Goal: Information Seeking & Learning: Understand process/instructions

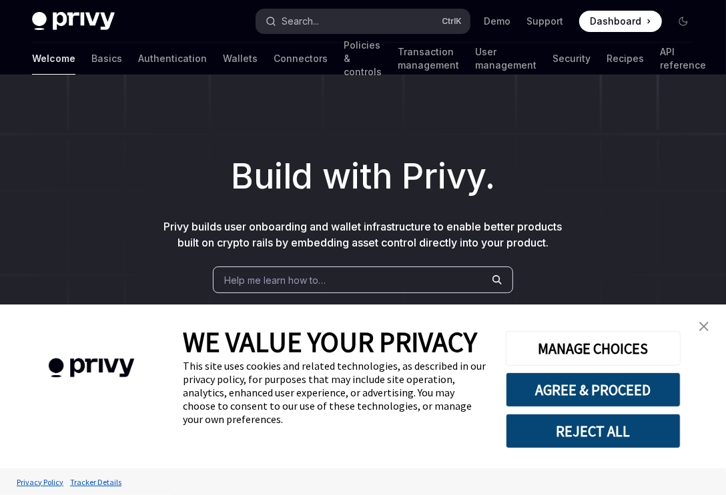
click at [375, 22] on button "Search... Ctrl K" at bounding box center [362, 21] width 213 height 24
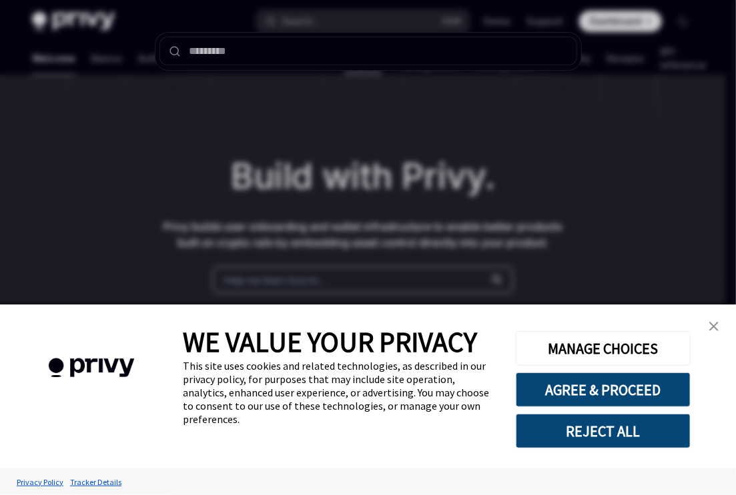
click at [408, 113] on div at bounding box center [368, 247] width 736 height 495
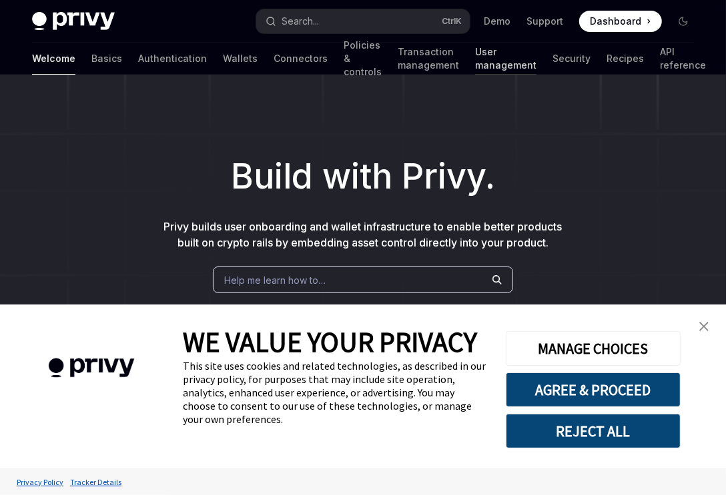
click at [478, 61] on link "User management" at bounding box center [505, 59] width 61 height 32
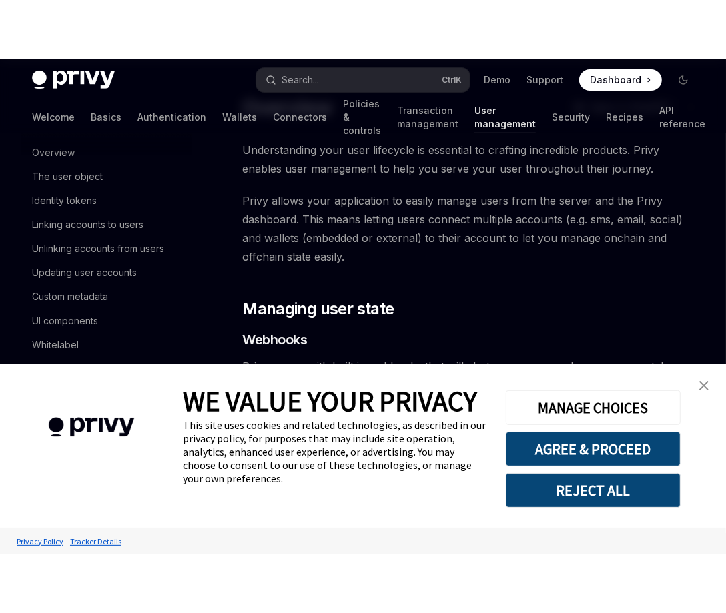
scroll to position [199, 0]
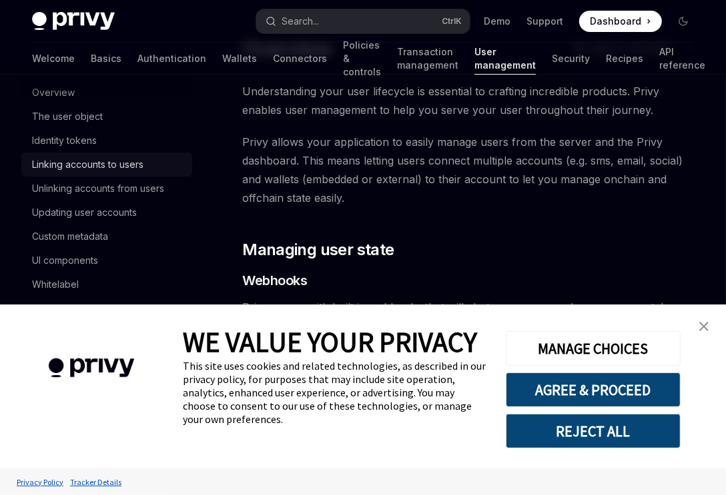
click at [69, 173] on div "Linking accounts to users" at bounding box center [87, 165] width 111 height 16
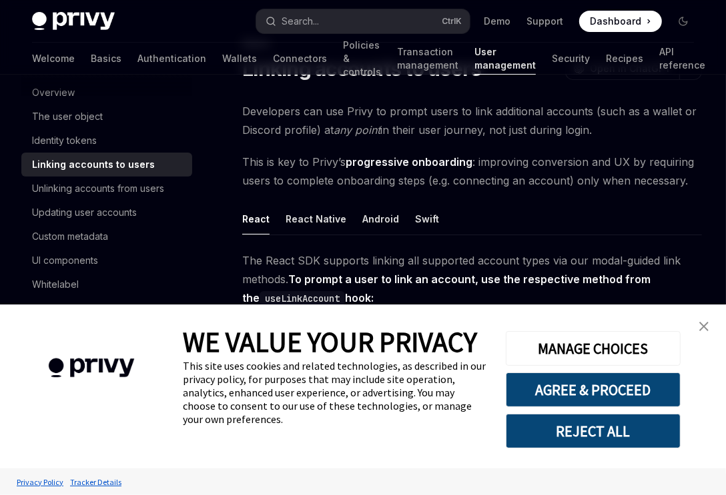
click at [705, 329] on img "close banner" at bounding box center [703, 326] width 9 height 9
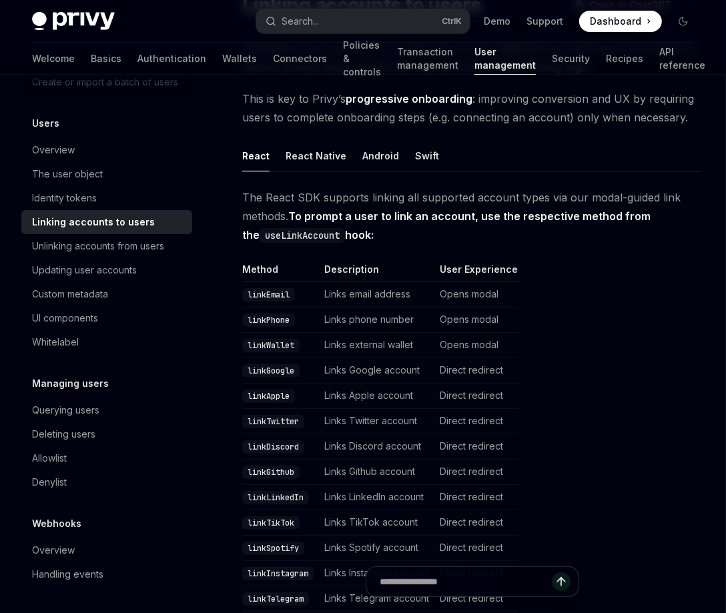
scroll to position [133, 0]
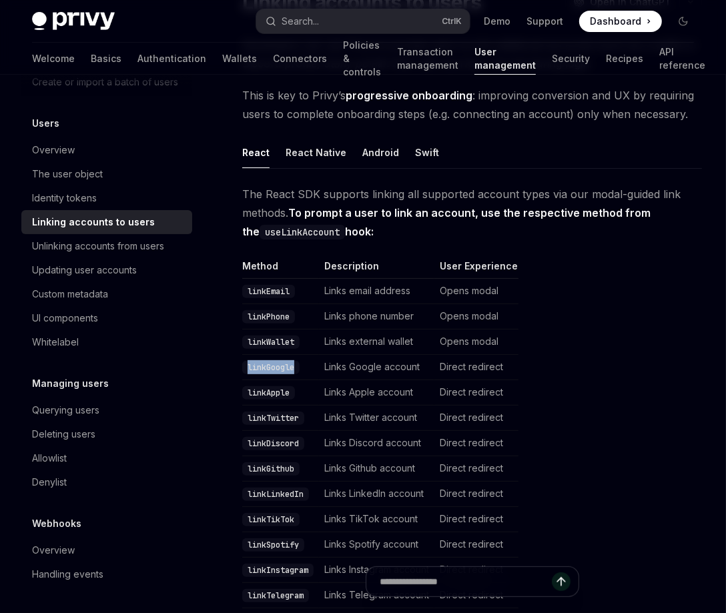
drag, startPoint x: 299, startPoint y: 364, endPoint x: 235, endPoint y: 363, distance: 64.0
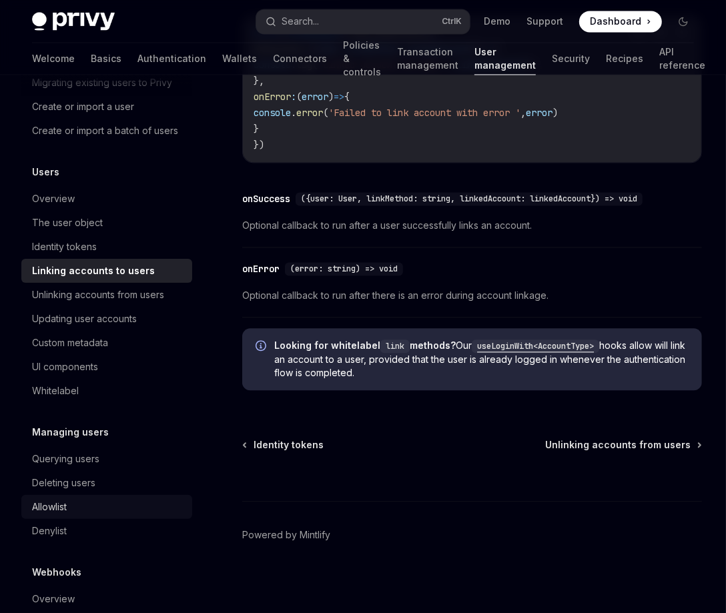
scroll to position [91, 0]
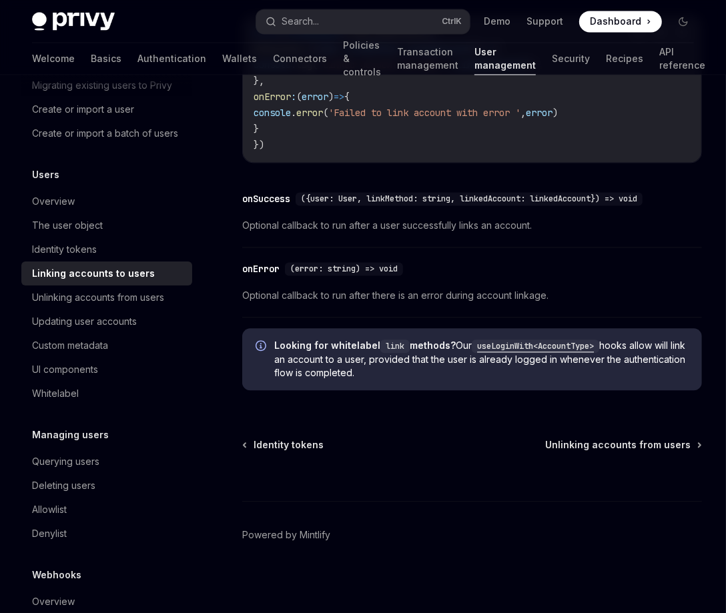
click at [99, 277] on link "Linking accounts to users" at bounding box center [106, 273] width 171 height 24
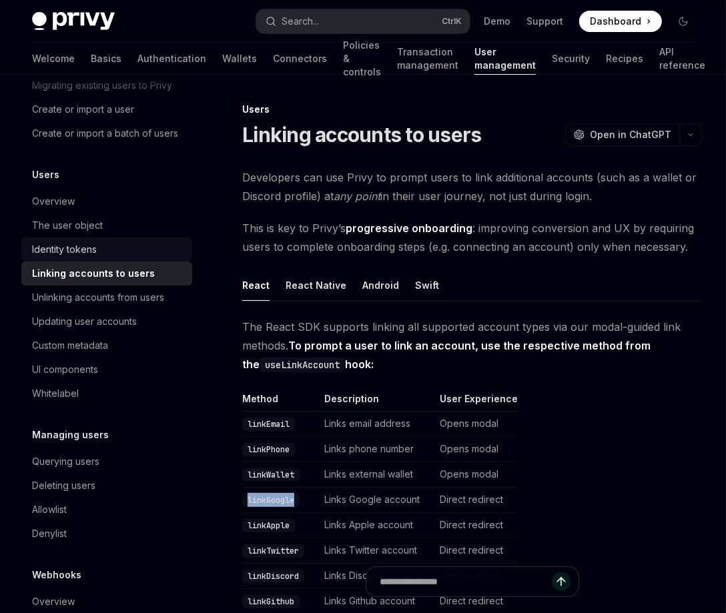
click at [103, 257] on div "Identity tokens" at bounding box center [108, 249] width 152 height 16
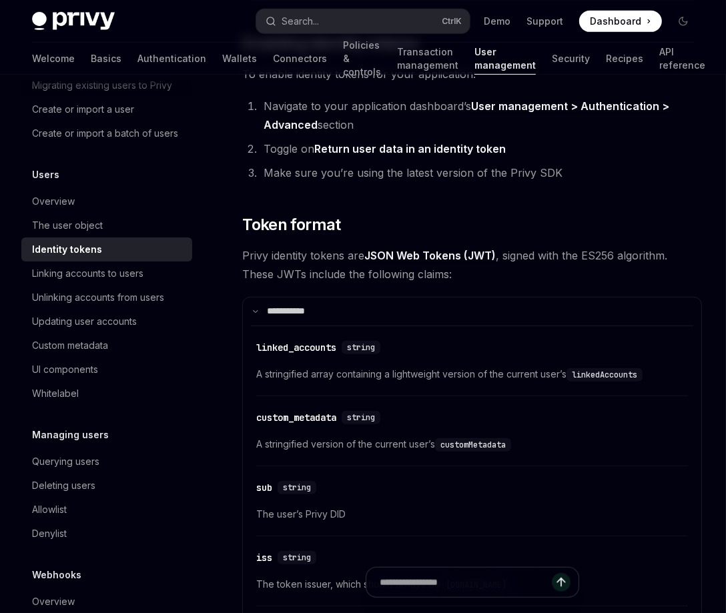
scroll to position [466, 0]
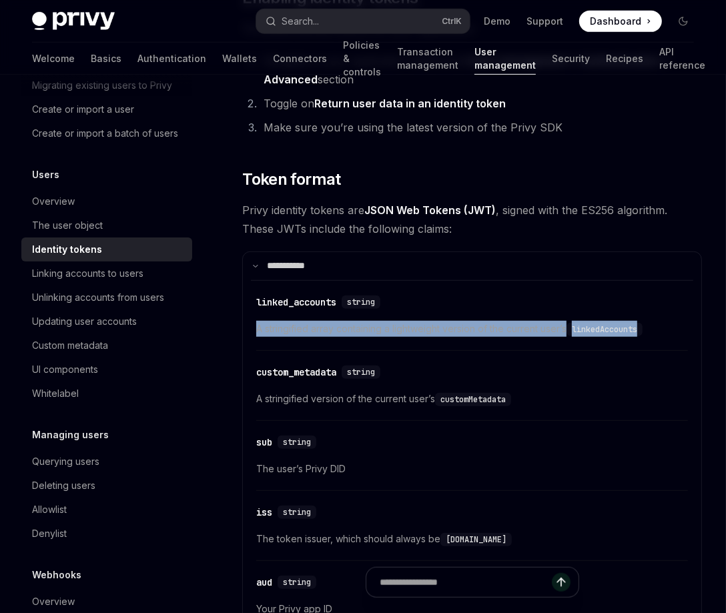
drag, startPoint x: 255, startPoint y: 327, endPoint x: 652, endPoint y: 328, distance: 396.8
click at [652, 328] on div "​ linked_accounts string A stringified array containing a lightweight version o…" at bounding box center [472, 525] width 442 height 491
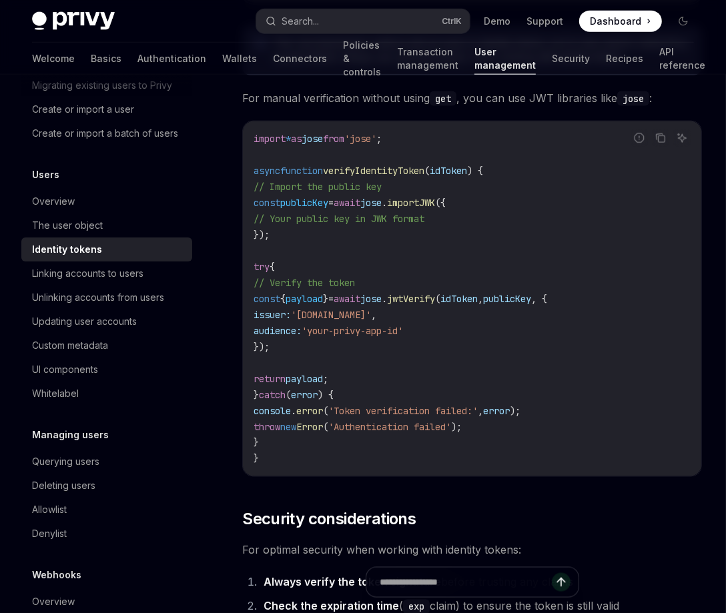
scroll to position [4067, 0]
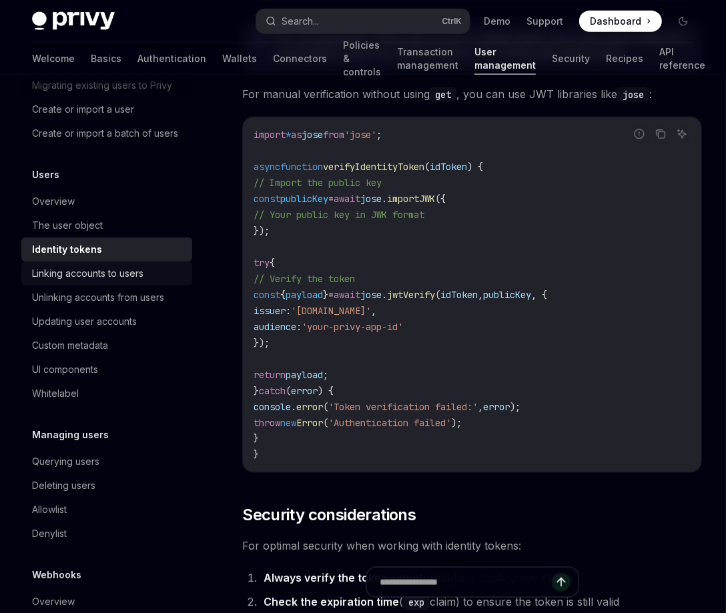
click at [102, 281] on div "Linking accounts to users" at bounding box center [87, 273] width 111 height 16
type textarea "*"
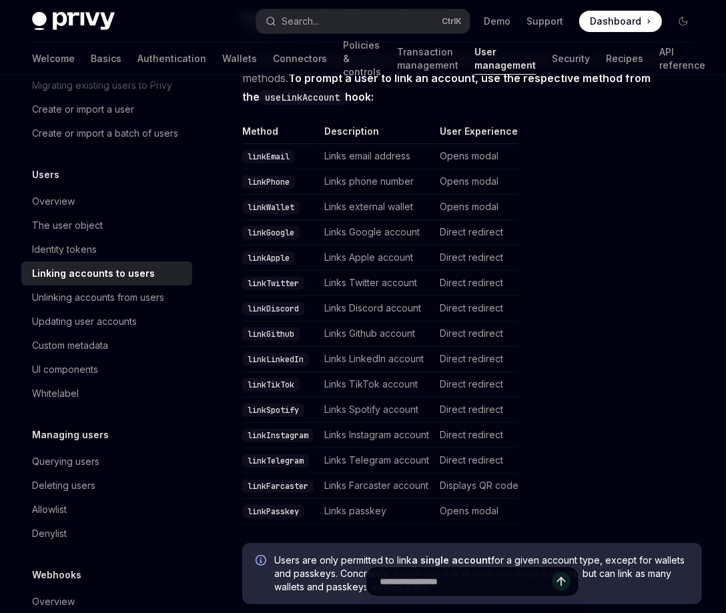
scroll to position [266, 0]
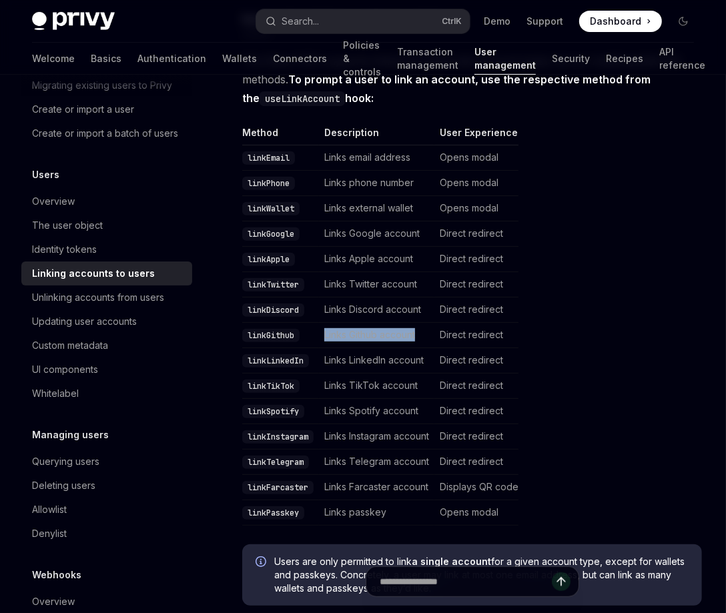
drag, startPoint x: 422, startPoint y: 327, endPoint x: 307, endPoint y: 322, distance: 114.8
click at [307, 323] on tr "linkGithub Links Github account Direct redirect" at bounding box center [380, 335] width 276 height 25
click at [426, 281] on td "Links Twitter account" at bounding box center [376, 284] width 115 height 25
drag, startPoint x: 426, startPoint y: 281, endPoint x: 316, endPoint y: 282, distance: 110.0
click at [316, 282] on tr "linkTwitter Links Twitter account Direct redirect" at bounding box center [380, 284] width 276 height 25
